Goal: Information Seeking & Learning: Learn about a topic

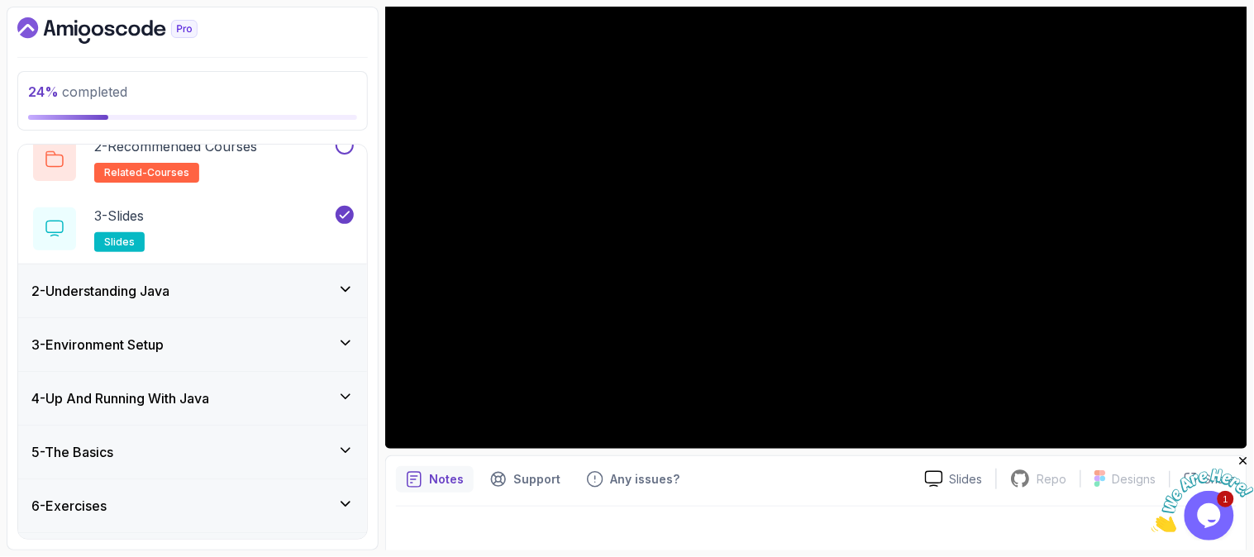
scroll to position [188, 0]
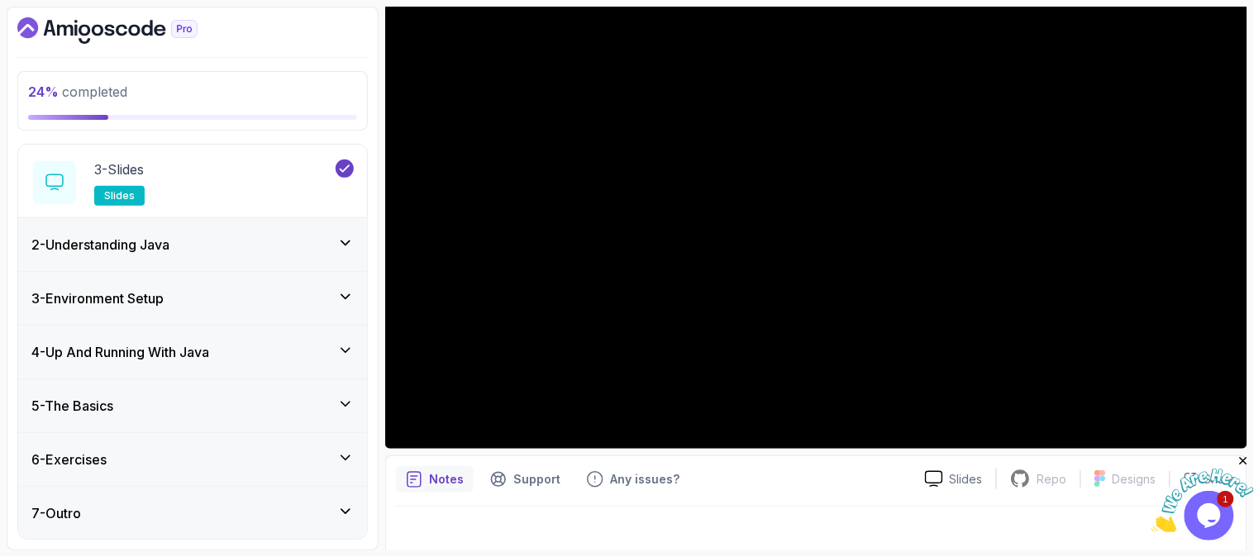
click at [201, 350] on h3 "4 - Up And Running With Java" at bounding box center [120, 352] width 178 height 20
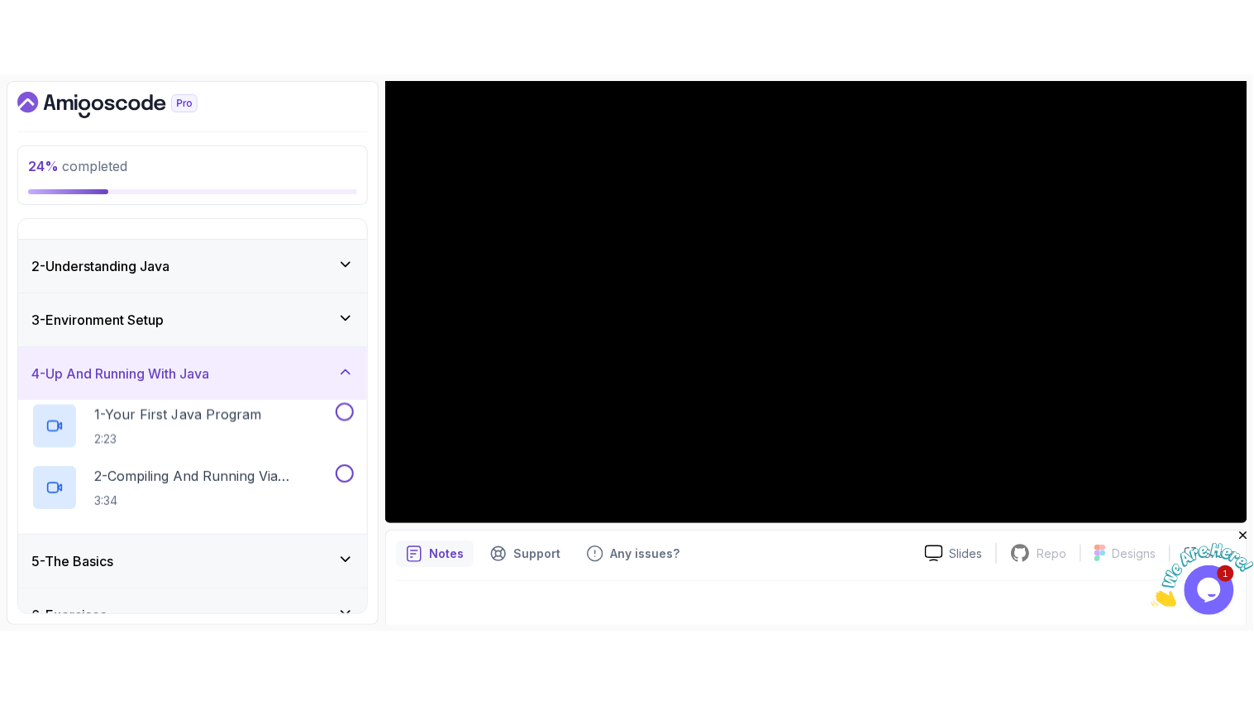
scroll to position [0, 0]
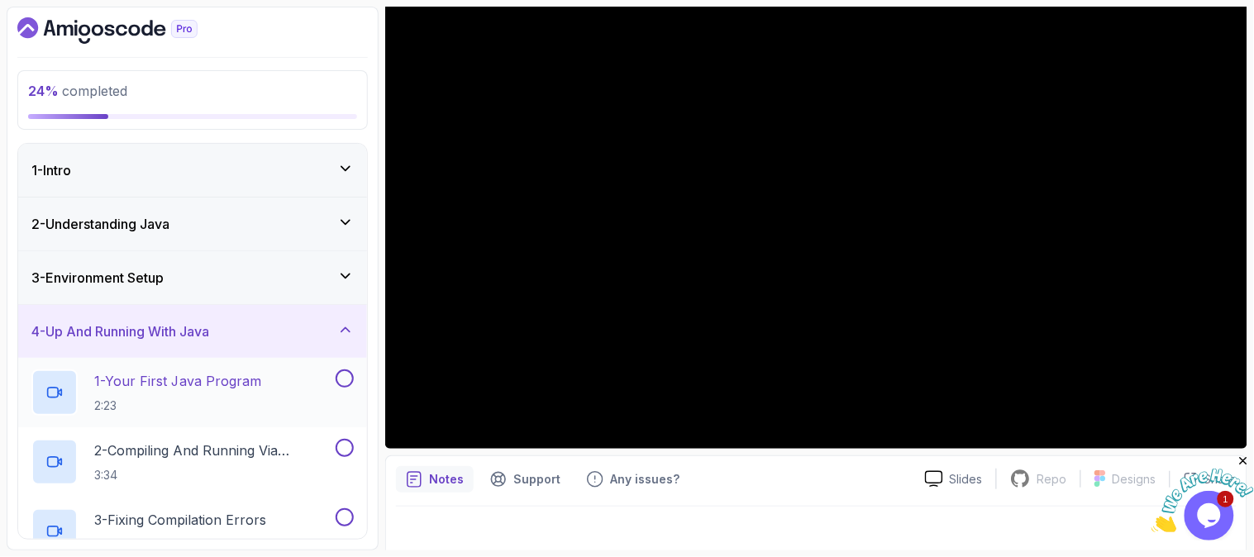
click at [157, 393] on h2 "1 - Your First Java Program 2:23" at bounding box center [177, 392] width 167 height 43
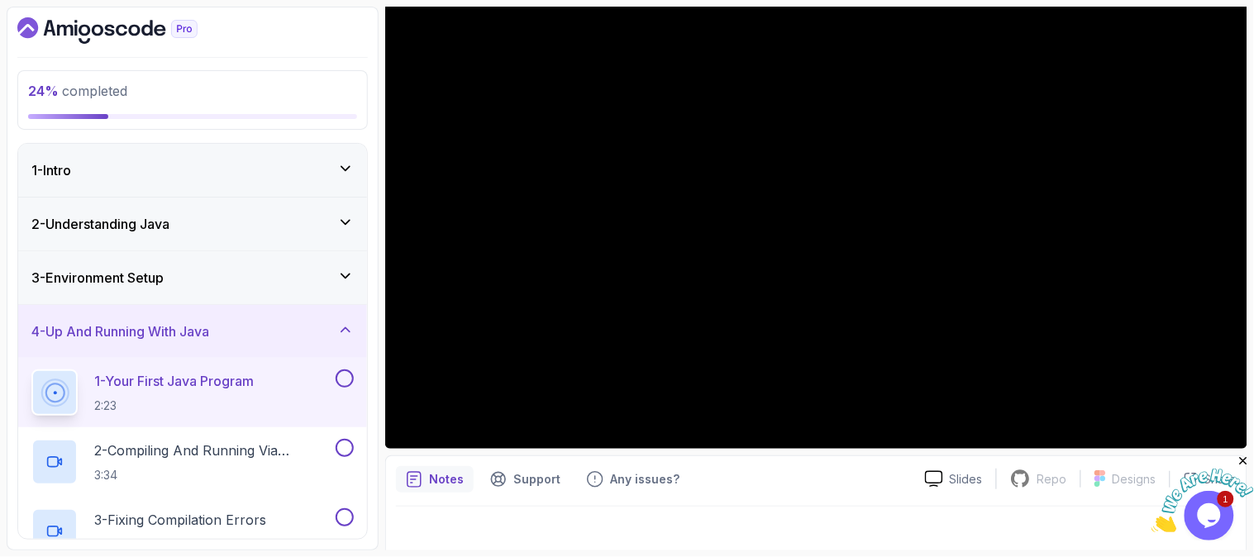
click at [178, 380] on p "1 - Your First Java Program" at bounding box center [173, 381] width 159 height 20
click at [170, 384] on p "1 - Your First Java Program" at bounding box center [173, 381] width 159 height 20
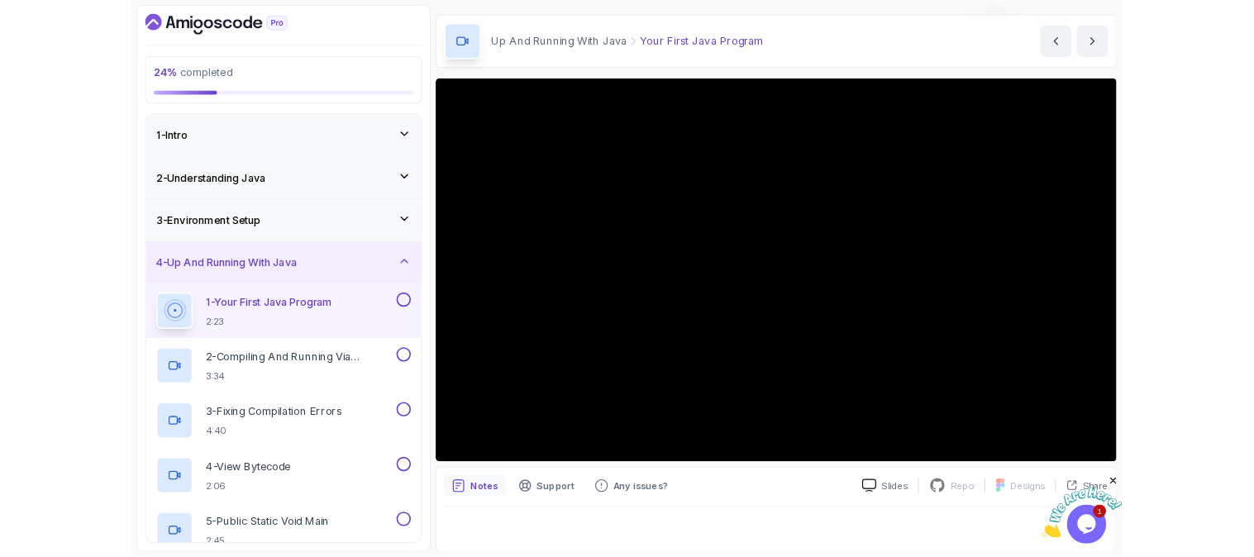
scroll to position [183, 0]
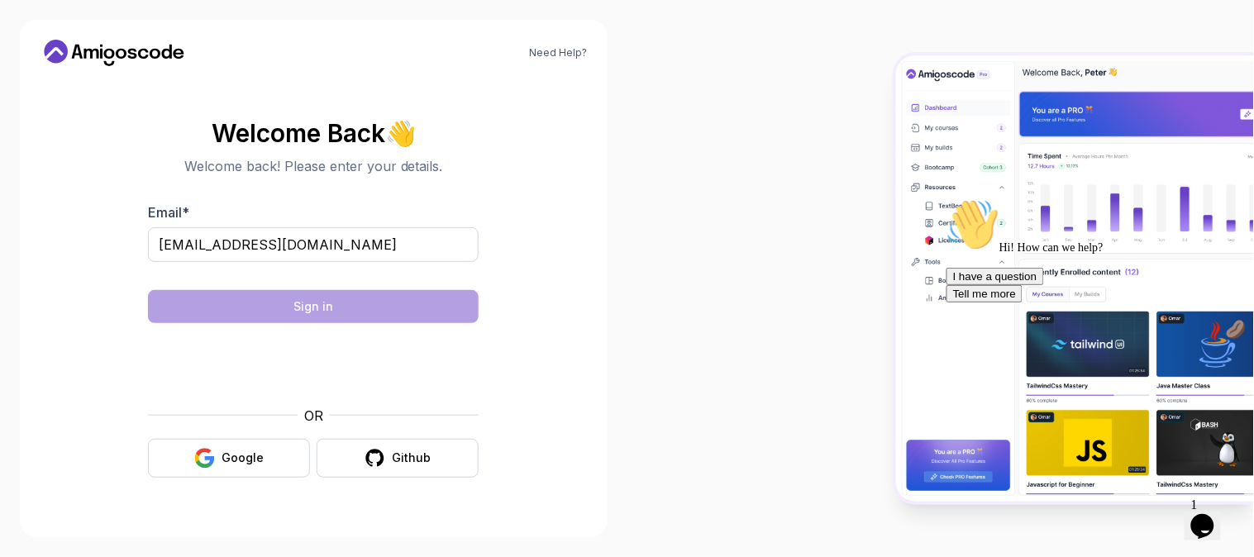
click at [869, 137] on body "Need Help? Welcome Back 👋 Welcome back! Please enter your details. Email * [EMA…" at bounding box center [627, 278] width 1254 height 557
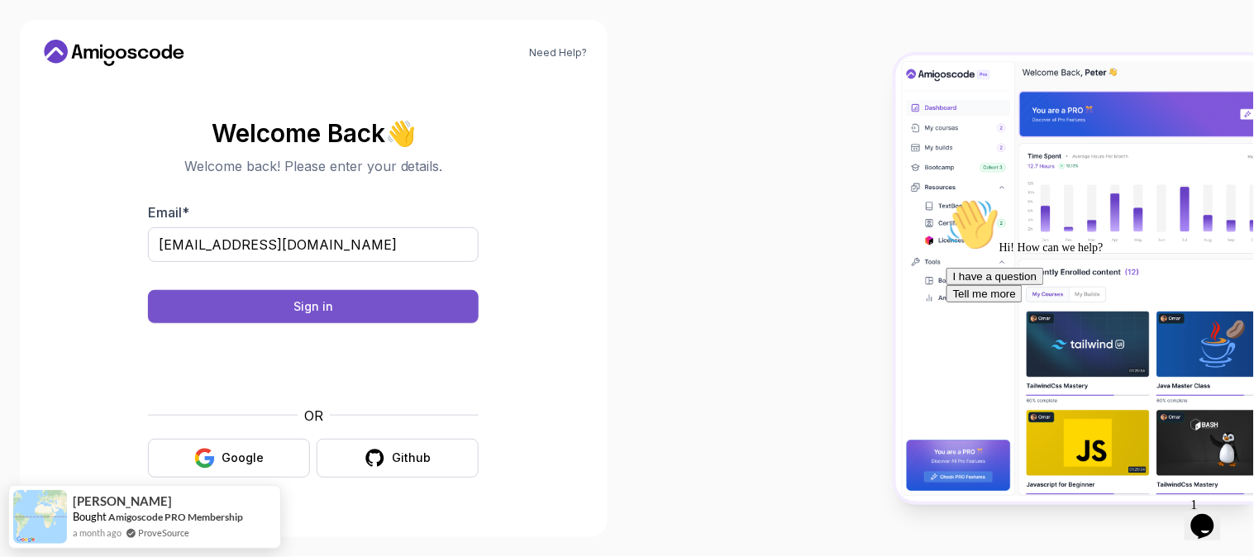
click at [312, 307] on div "Sign in" at bounding box center [313, 306] width 40 height 17
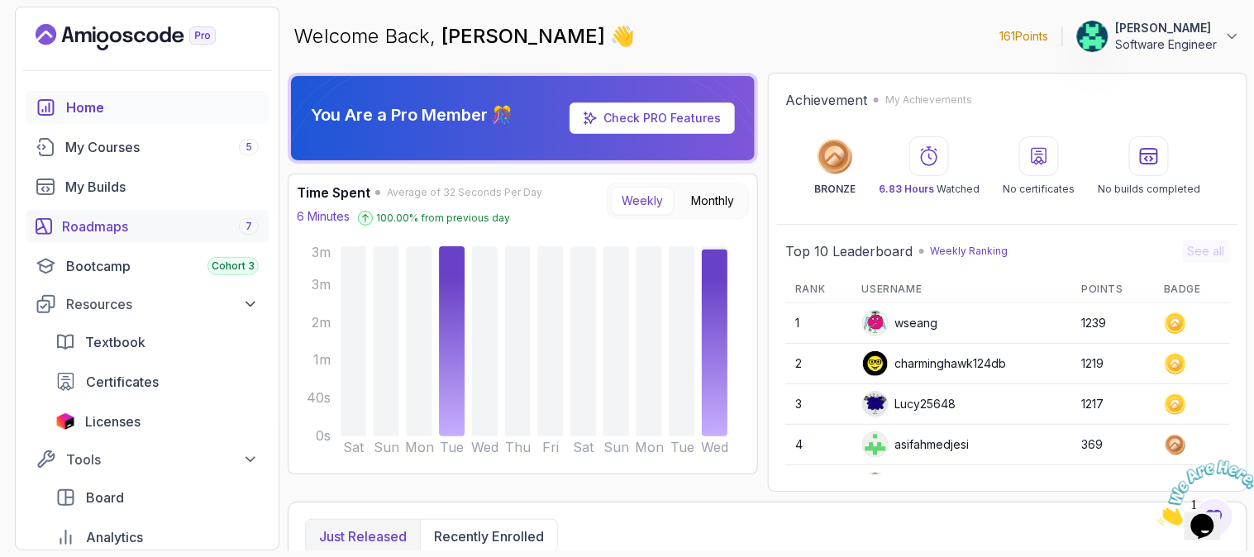
click at [152, 217] on div "Roadmaps 7" at bounding box center [160, 227] width 197 height 20
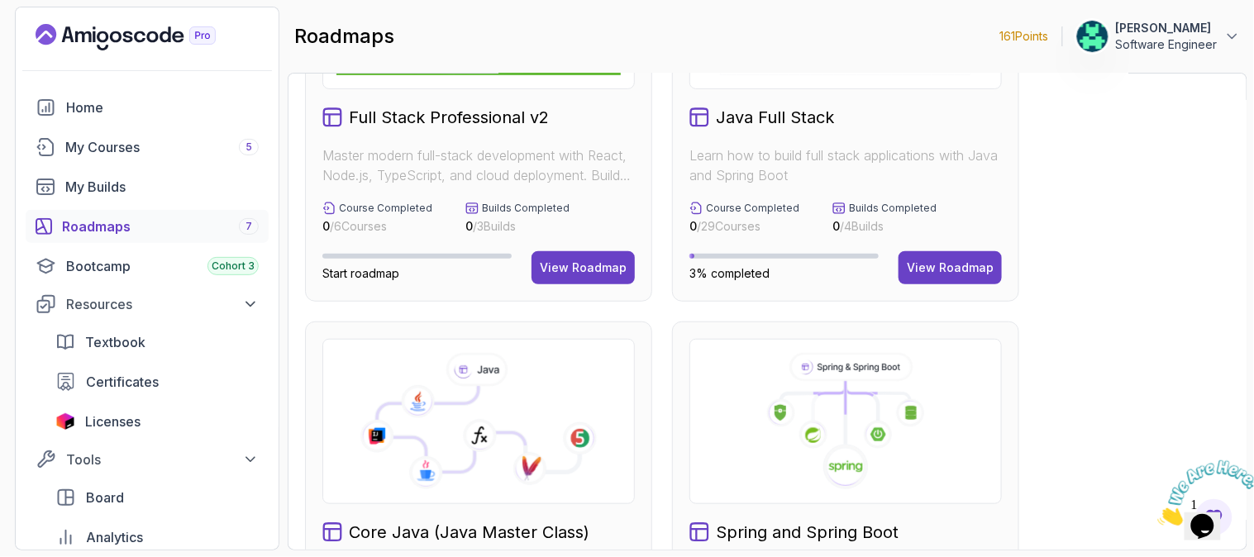
scroll to position [367, 0]
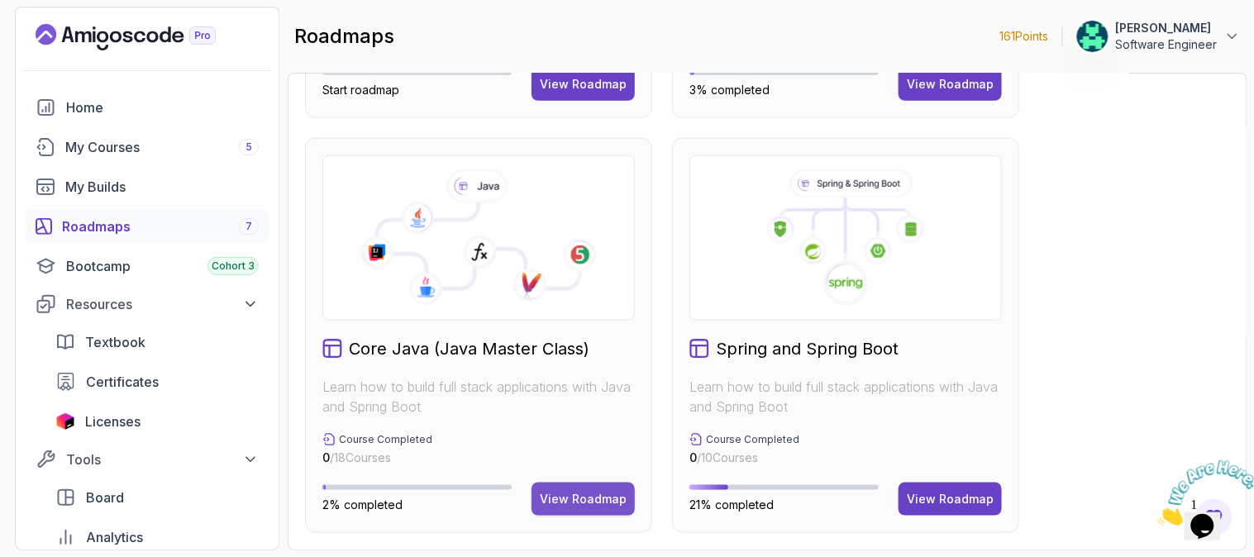
click at [577, 496] on div "View Roadmap" at bounding box center [583, 499] width 87 height 17
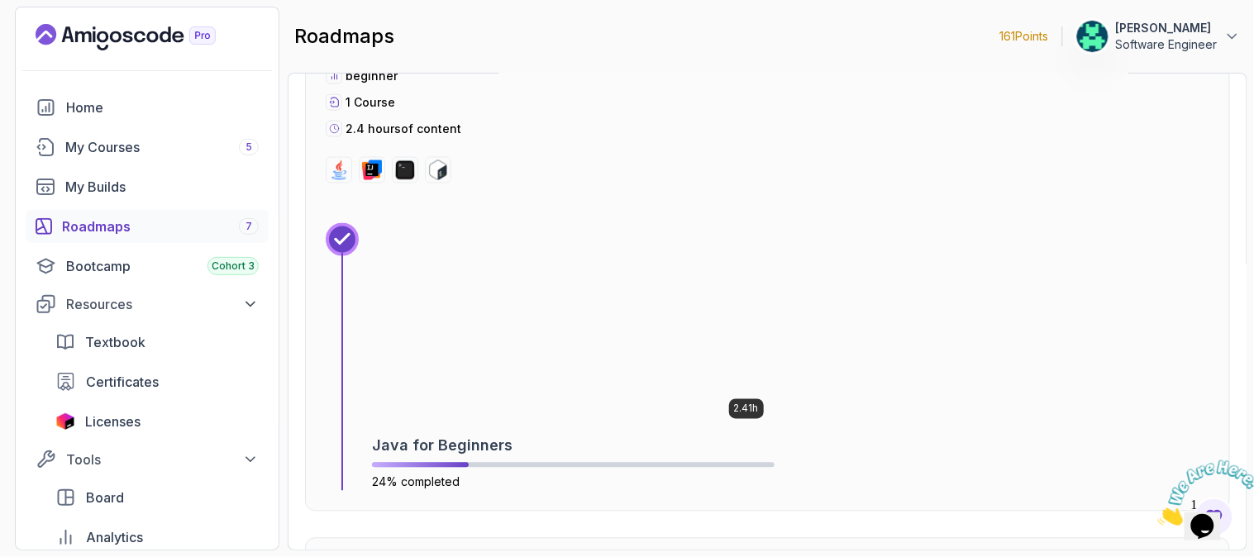
scroll to position [659, 0]
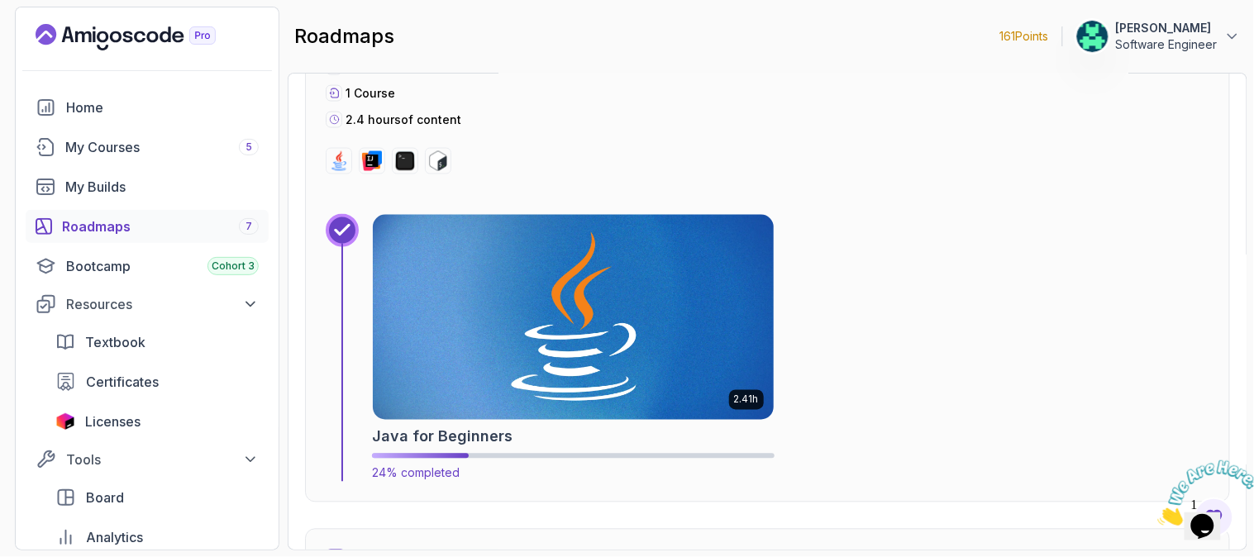
click at [504, 366] on img at bounding box center [573, 317] width 421 height 215
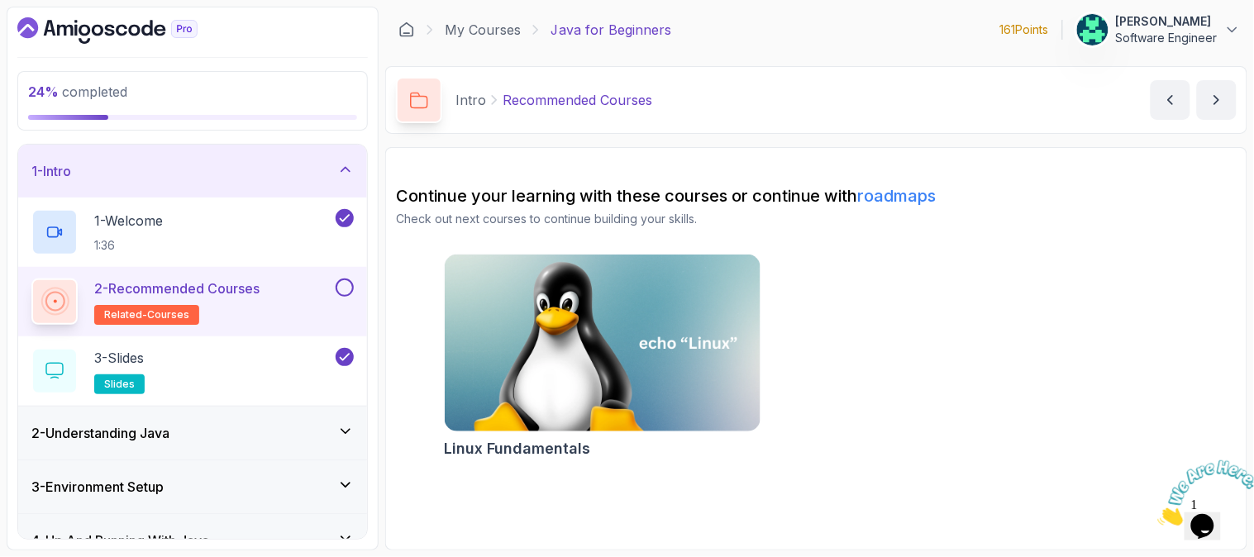
click at [233, 436] on div "2 - Understanding Java" at bounding box center [192, 433] width 322 height 20
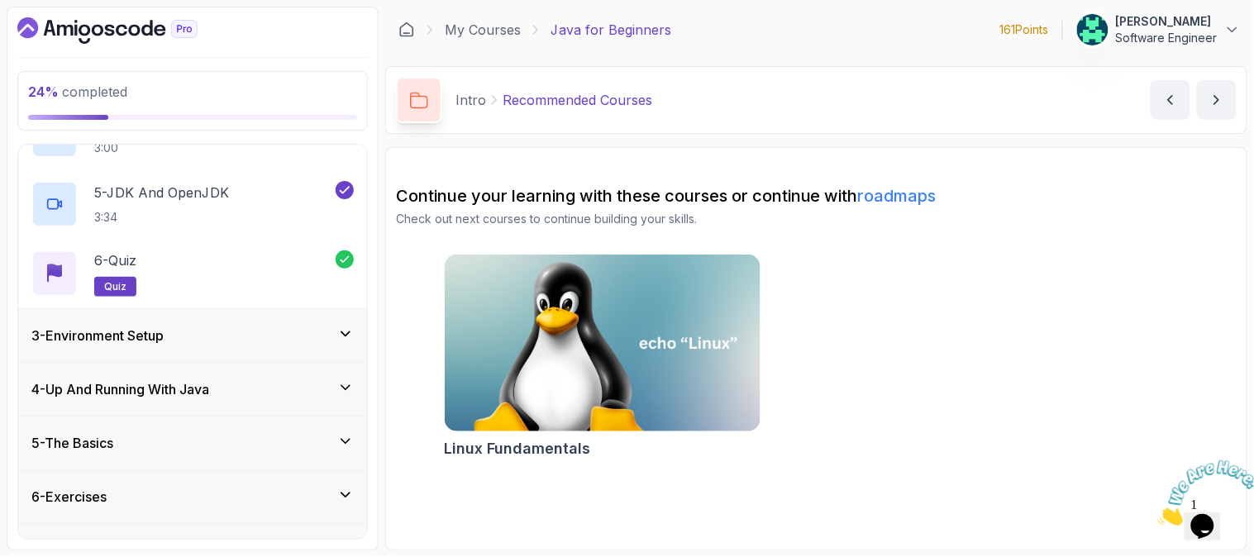
scroll to position [367, 0]
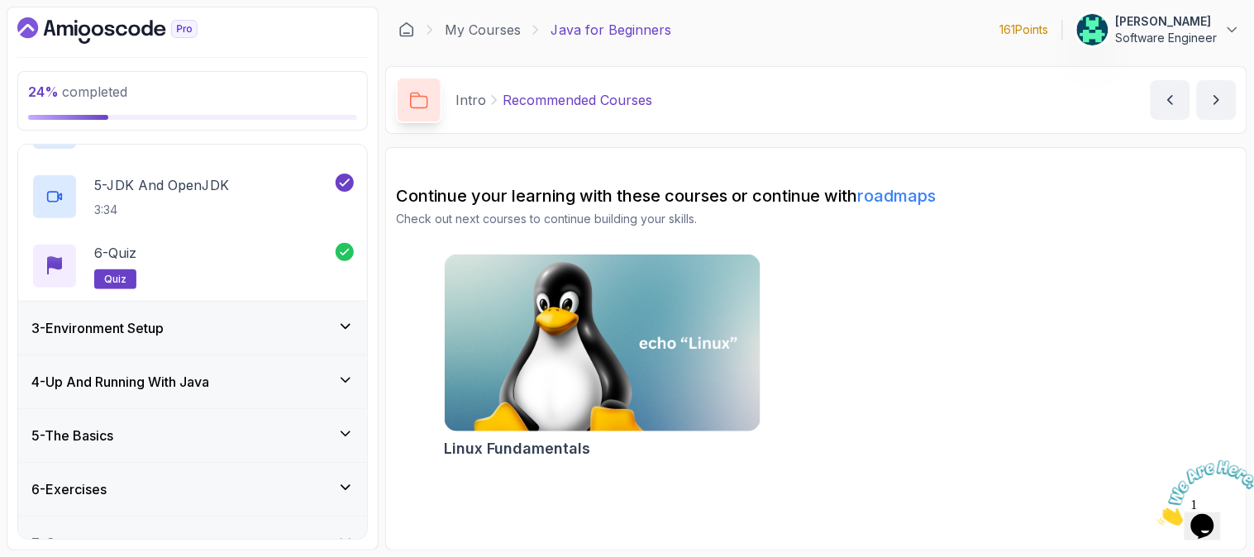
click at [326, 328] on div "3 - Environment Setup" at bounding box center [192, 328] width 322 height 20
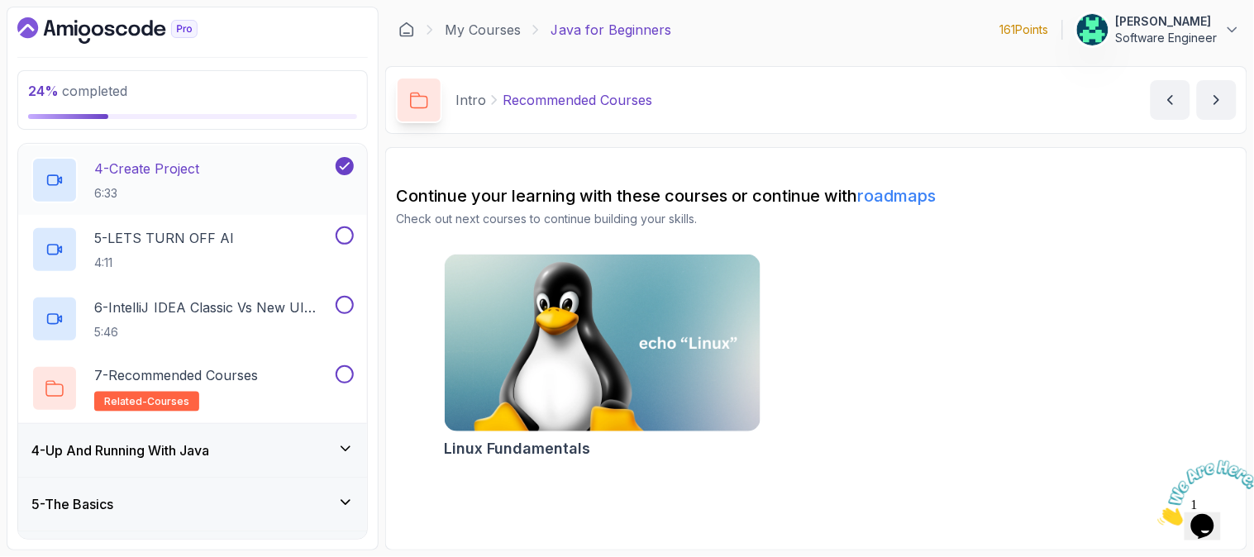
click at [232, 167] on div "4 - Create Project 6:33" at bounding box center [181, 180] width 301 height 46
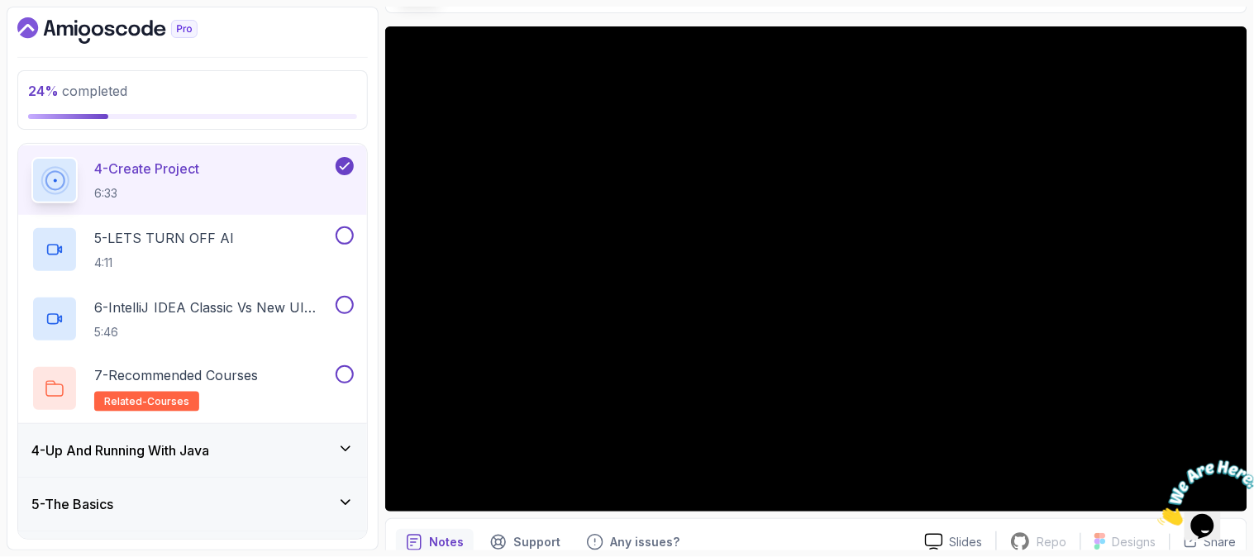
scroll to position [183, 0]
